Goal: Transaction & Acquisition: Purchase product/service

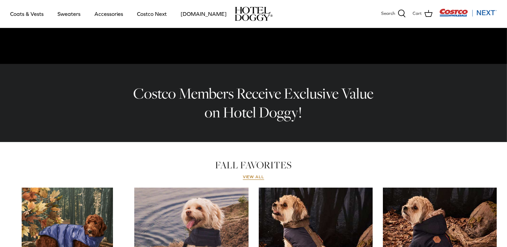
scroll to position [290, 0]
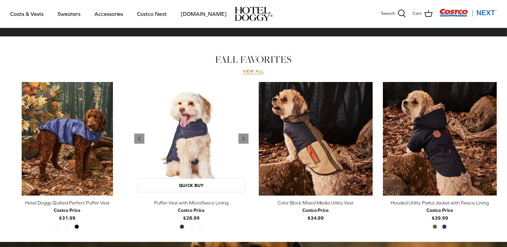
click at [191, 152] on img "Puffer Vest with Microfleece Lining" at bounding box center [191, 139] width 114 height 114
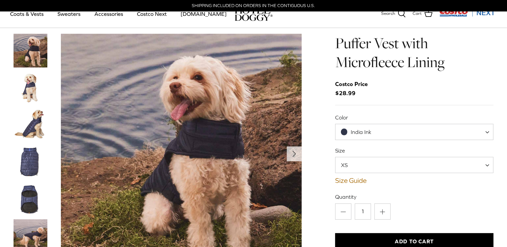
scroll to position [68, 0]
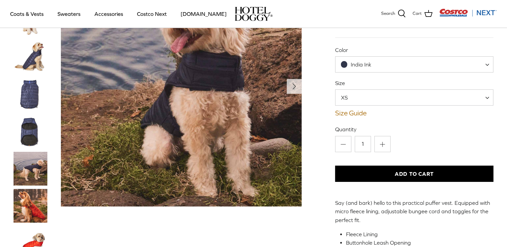
click at [400, 99] on span "XS" at bounding box center [414, 98] width 159 height 16
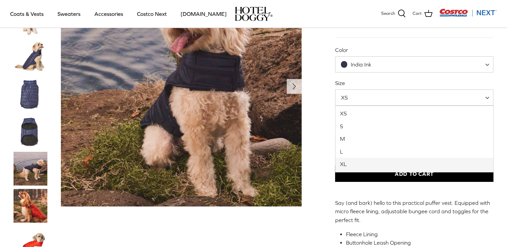
select select "XL"
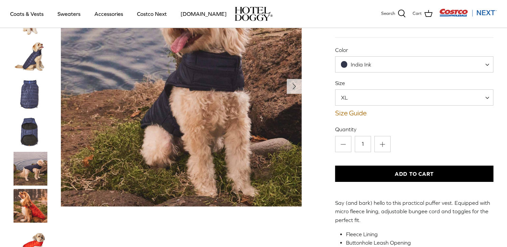
click at [394, 177] on button "Add to Cart" at bounding box center [414, 174] width 159 height 16
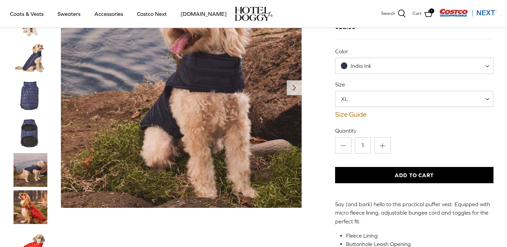
scroll to position [68, 0]
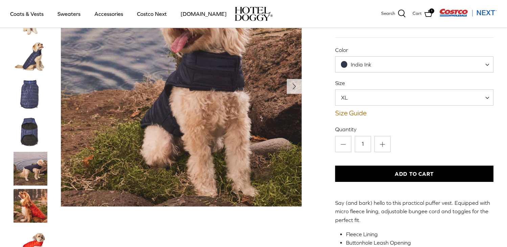
click at [406, 65] on span "India Ink" at bounding box center [414, 64] width 159 height 16
click at [372, 63] on span "Orange Rust" at bounding box center [366, 65] width 31 height 6
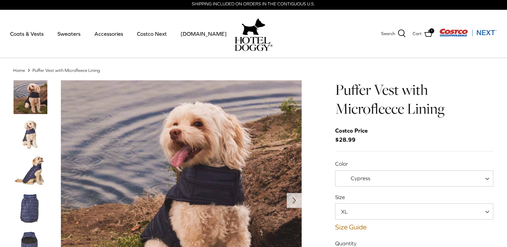
scroll to position [35, 0]
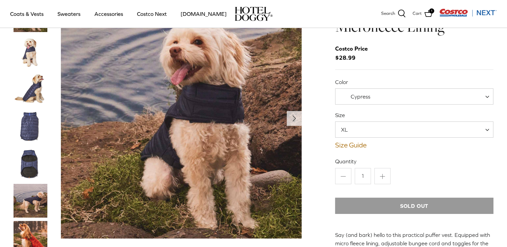
click at [176, 157] on img "Show Gallery" at bounding box center [181, 118] width 241 height 241
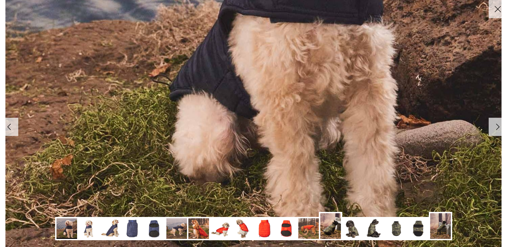
click at [377, 234] on img at bounding box center [374, 229] width 21 height 21
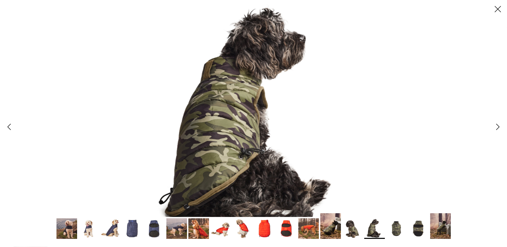
click at [498, 9] on line at bounding box center [498, 9] width 6 height 6
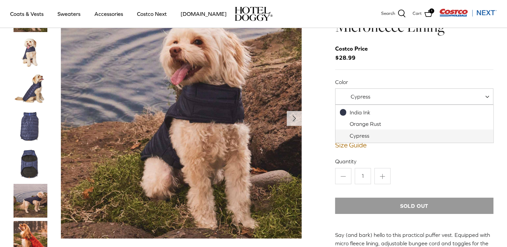
click at [362, 97] on span "Cypress" at bounding box center [361, 97] width 20 height 6
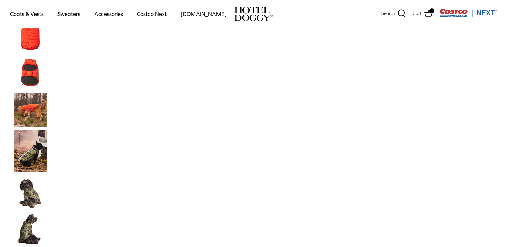
scroll to position [374, 0]
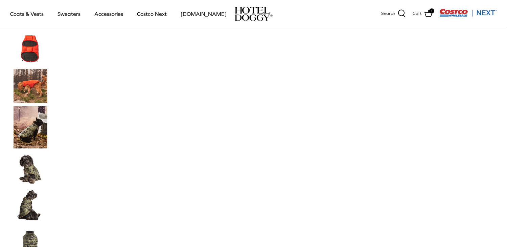
click at [29, 137] on img "Thumbnail Link" at bounding box center [31, 127] width 34 height 42
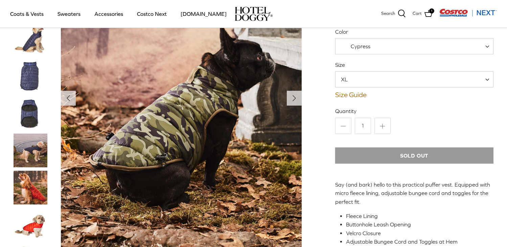
scroll to position [69, 0]
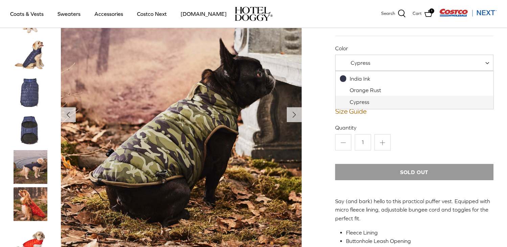
click at [354, 62] on span "Cypress" at bounding box center [361, 63] width 20 height 6
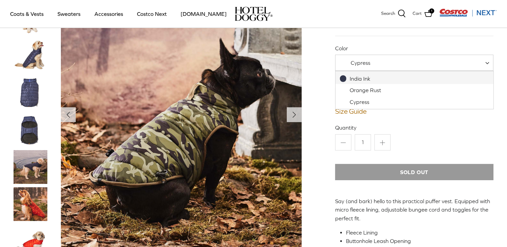
select select "India Ink"
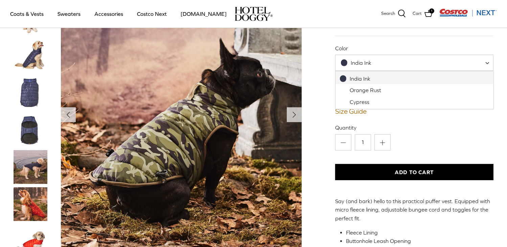
click at [342, 62] on span at bounding box center [344, 63] width 6 height 6
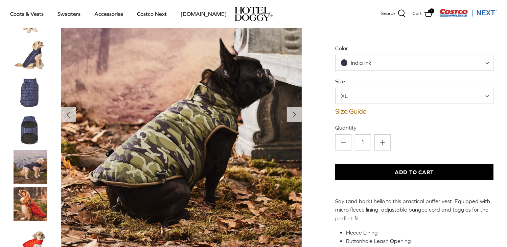
click at [27, 94] on img "Thumbnail Link" at bounding box center [31, 93] width 34 height 34
